Goal: Ask a question

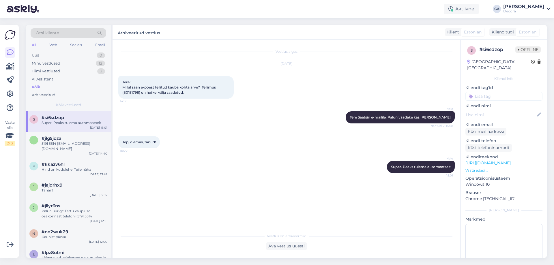
drag, startPoint x: 145, startPoint y: 94, endPoint x: 121, endPoint y: 85, distance: 25.6
click at [121, 85] on div "Tere! Millal saan e-poest tellitud kauba kohta arve? Tellimus (80181798) on het…" at bounding box center [176, 87] width 116 height 23
copy span "Tere! Millal saan e-poest tellitud kauba kohta arve? Tellimus (80181798) on het…"
click at [64, 142] on div "5191 5514 [EMAIL_ADDRESS][DOMAIN_NAME]" at bounding box center [75, 146] width 66 height 10
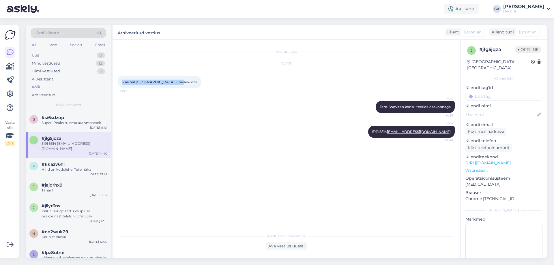
drag, startPoint x: 175, startPoint y: 82, endPoint x: 122, endPoint y: 81, distance: 53.4
click at [122, 81] on div "Kas teil [GEOGRAPHIC_DATA] lubivärvi on? 14:37" at bounding box center [159, 82] width 83 height 12
copy span "Kas teil [GEOGRAPHIC_DATA] lubivärvi on?"
click at [67, 118] on div "#si6sdzop" at bounding box center [75, 117] width 66 height 5
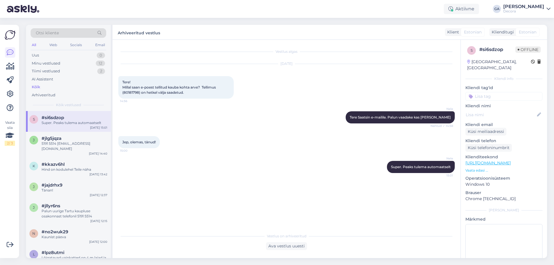
click at [130, 92] on span "Tere! Millal saan e-poest tellitud kauba kohta arve? Tellimus (80181798) on het…" at bounding box center [169, 87] width 94 height 15
copy span "80181798"
click at [51, 146] on div "5191 5514 [EMAIL_ADDRESS][DOMAIN_NAME]" at bounding box center [75, 146] width 66 height 10
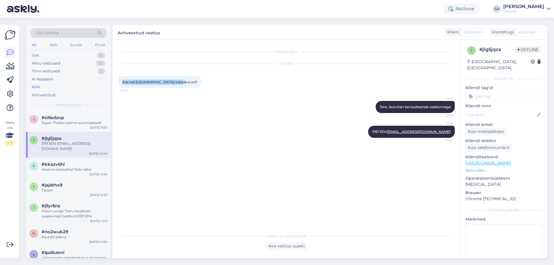
drag, startPoint x: 174, startPoint y: 82, endPoint x: 124, endPoint y: 82, distance: 50.5
click at [124, 82] on span "Kas teil [GEOGRAPHIC_DATA] lubivärvi on?" at bounding box center [159, 82] width 75 height 4
copy span "Kas teil [GEOGRAPHIC_DATA] lubivärvi on?"
click at [230, 112] on div "[PERSON_NAME]. Soovitan konsulteerida osakonnaga 14:39" at bounding box center [286, 107] width 337 height 25
click at [69, 167] on div "Hind on kodulehel Teile näha" at bounding box center [75, 169] width 66 height 5
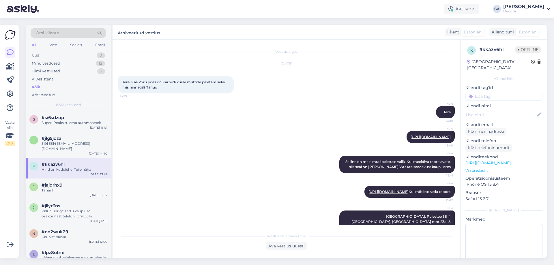
drag, startPoint x: 163, startPoint y: 88, endPoint x: 120, endPoint y: 83, distance: 43.0
click at [120, 83] on div "Tere! Kas Võru poes on Karbiidi kuule muttide peletamiseks, mis hinnaga? Tänud …" at bounding box center [176, 84] width 116 height 17
copy span "Tere! Kas Võru poes on Karbiidi kuule muttide peletamiseks, mis hinnaga? Tänud"
click at [281, 84] on div "[DATE] Tere! Kas Võru poes on Karbiidi kuule muttide peletamiseks, mis hinnaga?…" at bounding box center [286, 79] width 337 height 42
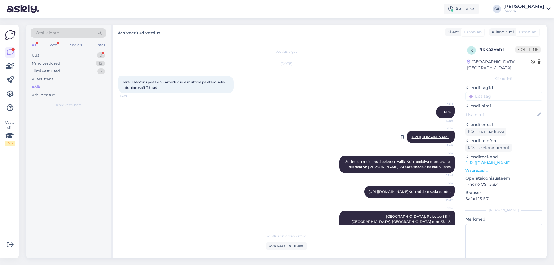
click at [426, 139] on link "[URL][DOMAIN_NAME]" at bounding box center [431, 137] width 40 height 4
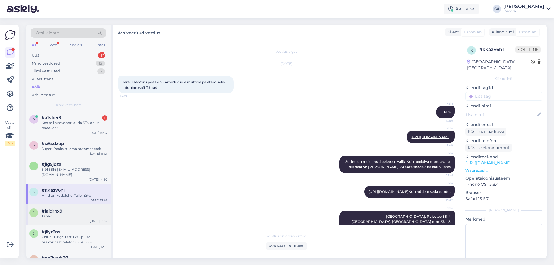
click at [64, 209] on div "#jajdrhx9" at bounding box center [75, 211] width 66 height 5
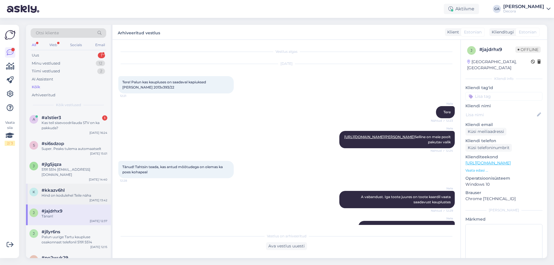
click at [68, 184] on div "k #kkazv6hl Hind on kodulehel Teile näha [DATE] 13:42" at bounding box center [68, 194] width 85 height 21
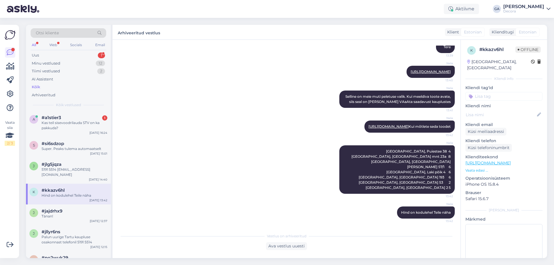
scroll to position [70, 0]
click at [70, 142] on div "#si6sdzop" at bounding box center [75, 143] width 66 height 5
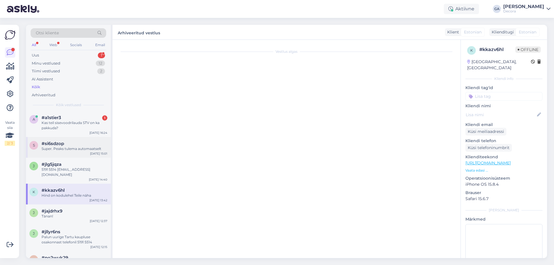
scroll to position [0, 0]
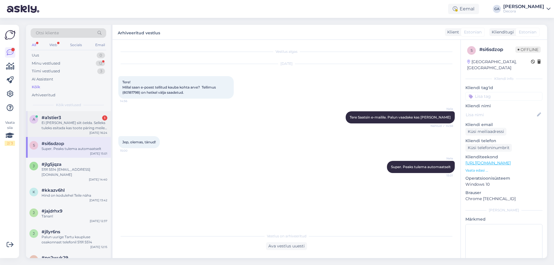
click at [89, 128] on div "Ei [PERSON_NAME] siit öelda. Selleks tuleks esitada kas toote päring meile või …" at bounding box center [75, 125] width 66 height 10
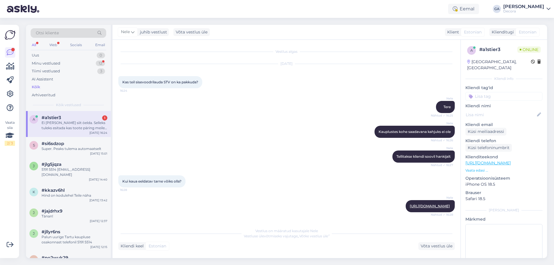
scroll to position [12, 0]
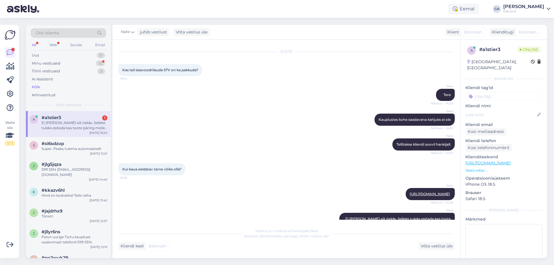
drag, startPoint x: 200, startPoint y: 69, endPoint x: 123, endPoint y: 68, distance: 77.4
click at [123, 68] on div "Kas teil sisevoodrilauda STV on ka pakkuda? 16:24" at bounding box center [160, 70] width 84 height 12
copy span "Kas teil sisevoodrilauda STV on ka pakkuda?"
click at [214, 134] on div "[PERSON_NAME] kliendi soovil hankijalt Nähtud ✓ 16:27" at bounding box center [286, 144] width 337 height 25
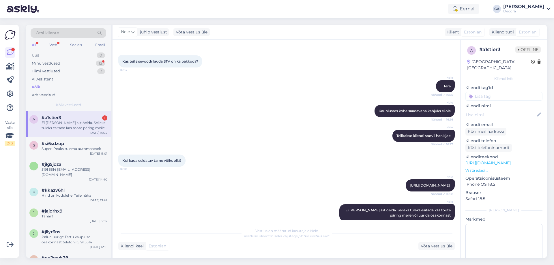
scroll to position [29, 0]
